Goal: Task Accomplishment & Management: Use online tool/utility

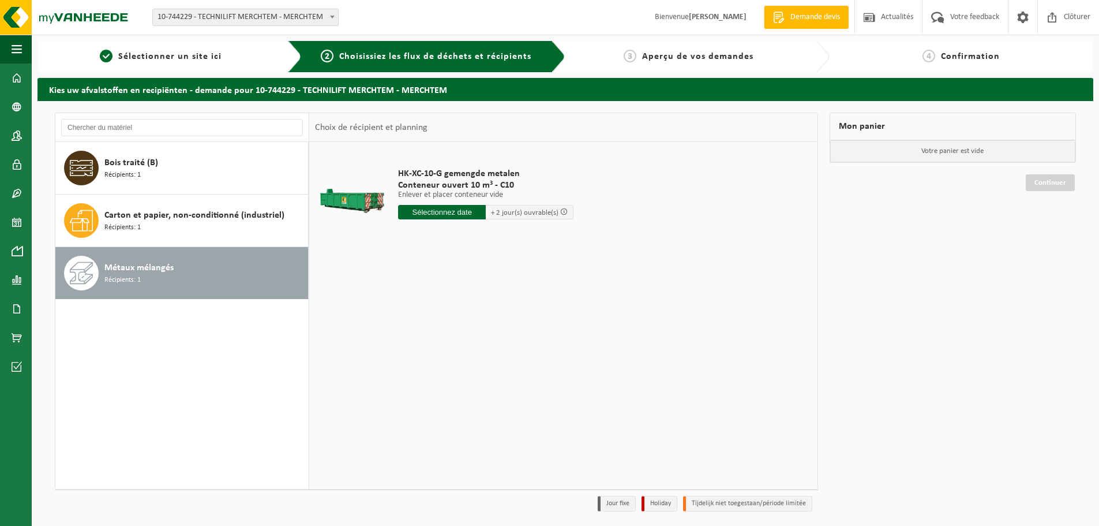
click at [430, 210] on input "text" at bounding box center [442, 212] width 88 height 14
click at [469, 334] on div "28 29 30 31 1 2 3 4 5 6 7 8 9 10 11 12 13 14 15 16 17 18 19 20 21 22 23 24 25 2…" at bounding box center [470, 314] width 142 height 92
click at [489, 334] on div "28 29 30 31 1 2 3 4 5 6 7 8 9 10 11 12 13 14 15 16 17 18 19 20 21 22 23 24 25 2…" at bounding box center [470, 314] width 142 height 92
click at [411, 354] on div "25" at bounding box center [409, 351] width 20 height 18
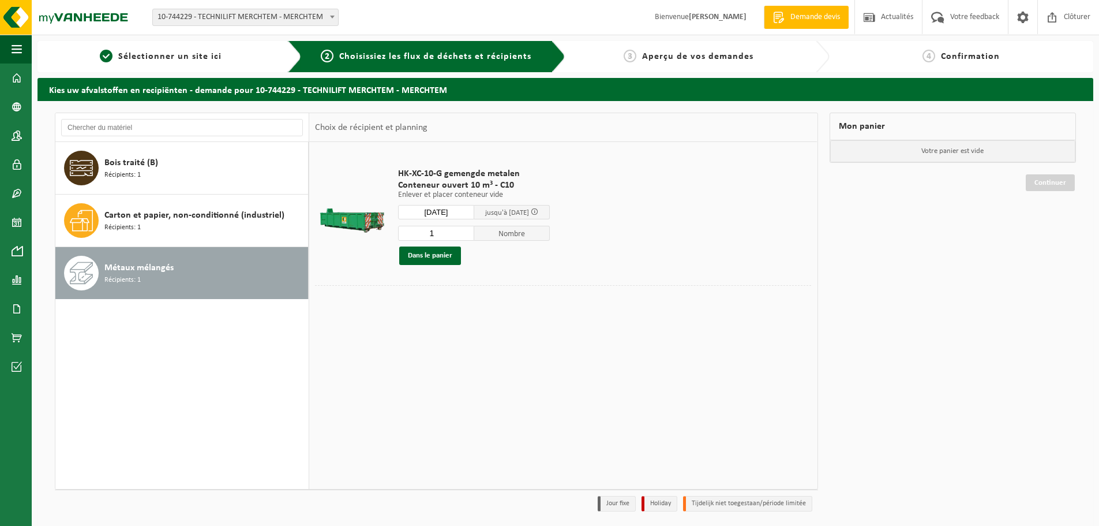
type input "à partir de 2025-08-25"
click at [433, 253] on button "Dans le panier" at bounding box center [430, 255] width 62 height 18
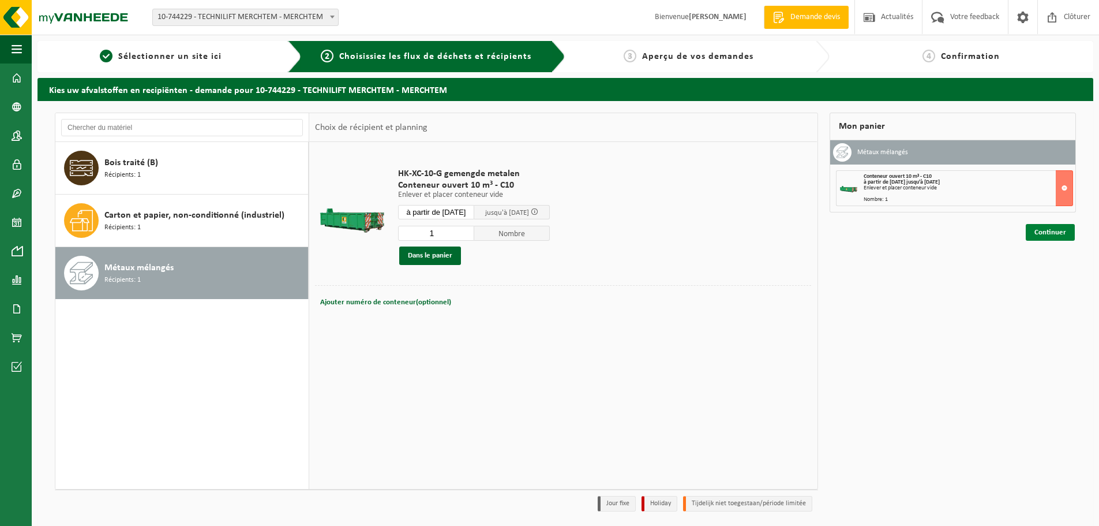
click at [1054, 234] on link "Continuer" at bounding box center [1050, 232] width 49 height 17
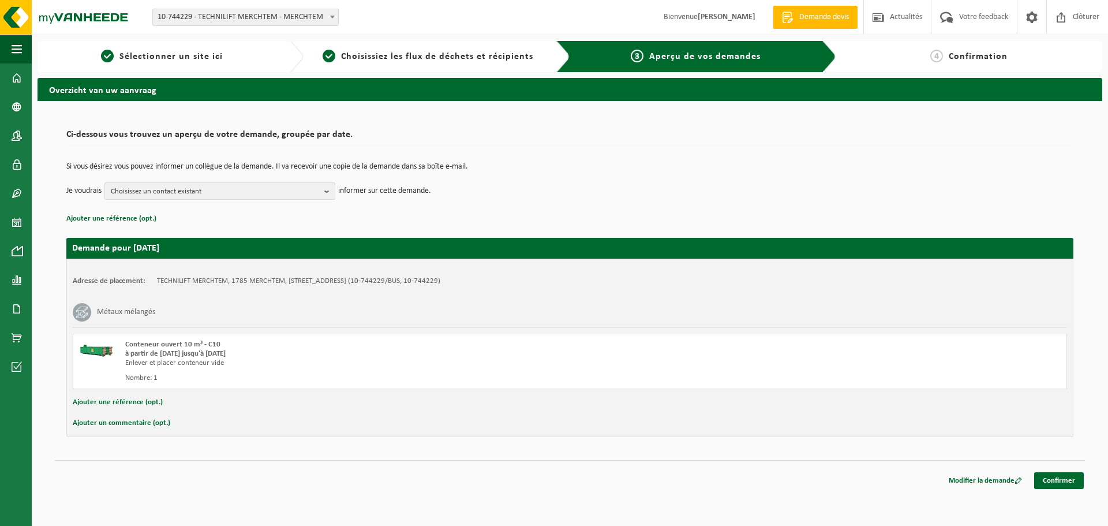
click at [330, 192] on b "button" at bounding box center [329, 191] width 10 height 16
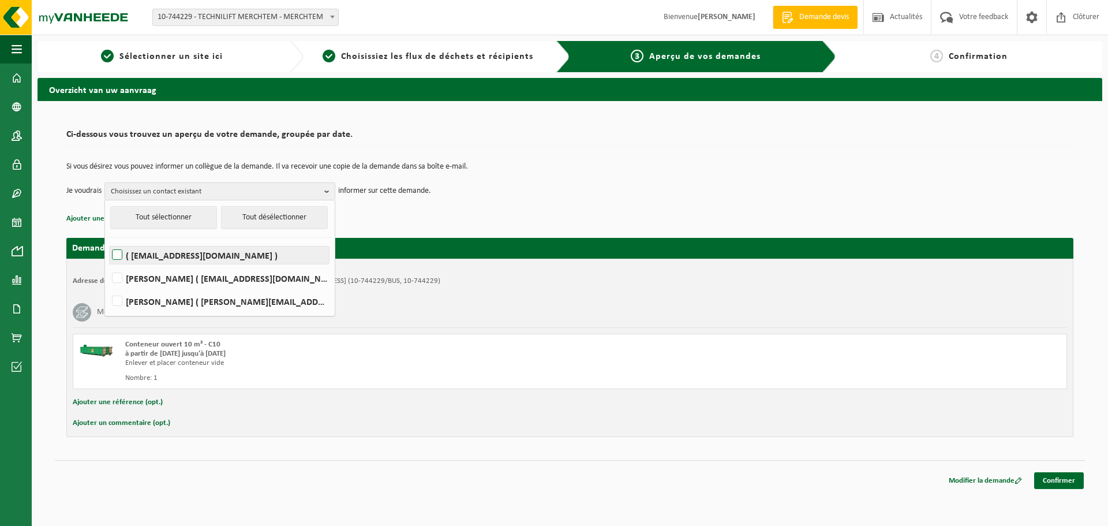
click at [158, 257] on label "( invoice.tem@equans.com )" at bounding box center [219, 254] width 219 height 17
click at [108, 241] on input "( invoice.tem@equans.com )" at bounding box center [107, 240] width 1 height 1
checkbox input "true"
click at [818, 418] on div "Ajouter un commentaire (opt.)" at bounding box center [570, 422] width 994 height 15
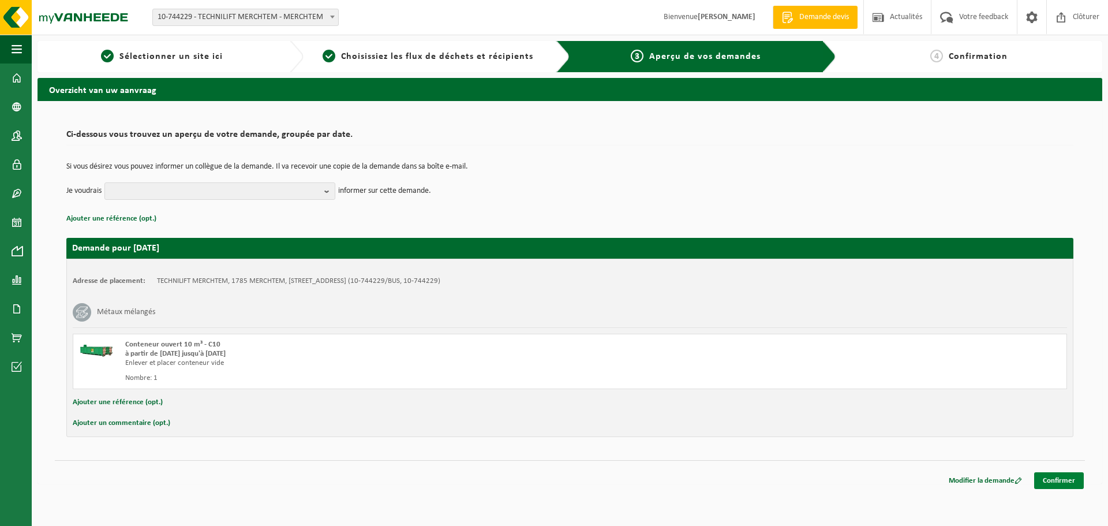
click at [1067, 481] on link "Confirmer" at bounding box center [1059, 480] width 50 height 17
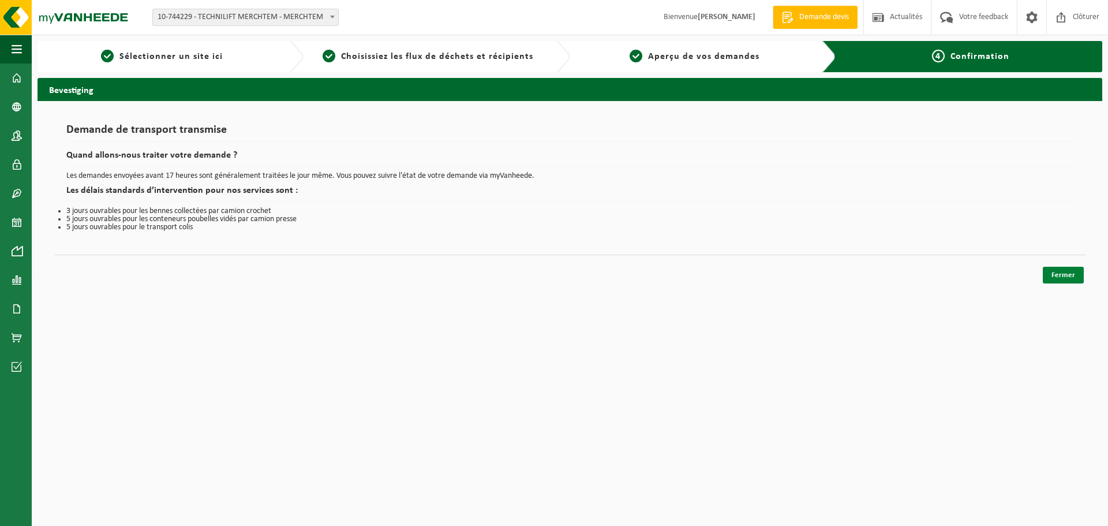
click at [1061, 274] on link "Fermer" at bounding box center [1063, 275] width 41 height 17
